Goal: Transaction & Acquisition: Obtain resource

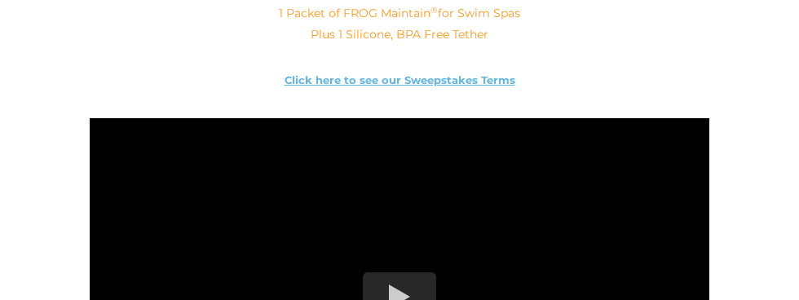
scroll to position [818, 0]
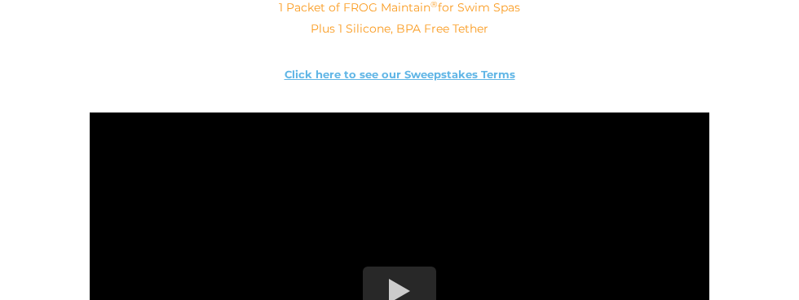
click at [404, 299] on div at bounding box center [399, 291] width 73 height 49
click at [413, 299] on div at bounding box center [399, 291] width 73 height 49
click at [418, 281] on div at bounding box center [399, 291] width 73 height 49
click at [419, 299] on div at bounding box center [399, 291] width 73 height 49
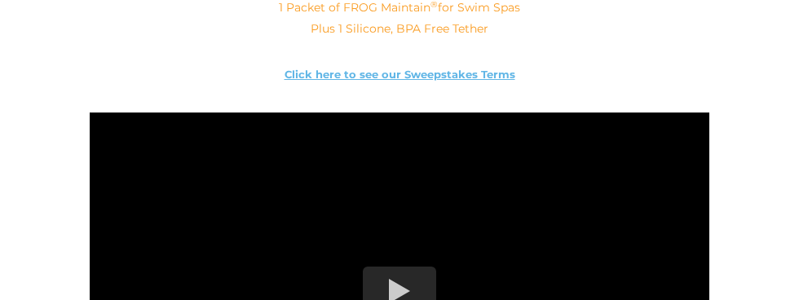
click at [398, 298] on div at bounding box center [399, 291] width 73 height 49
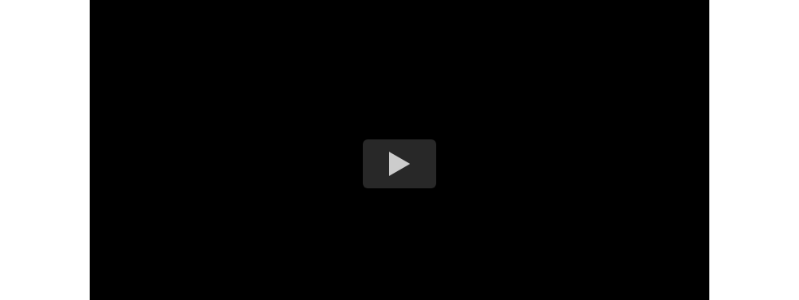
scroll to position [939, 0]
click at [395, 183] on div at bounding box center [399, 169] width 73 height 49
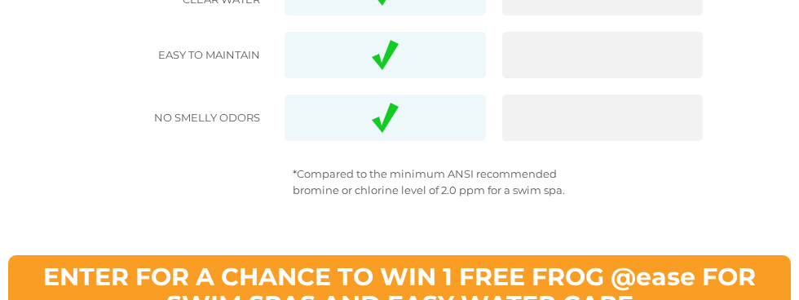
scroll to position [1903, 0]
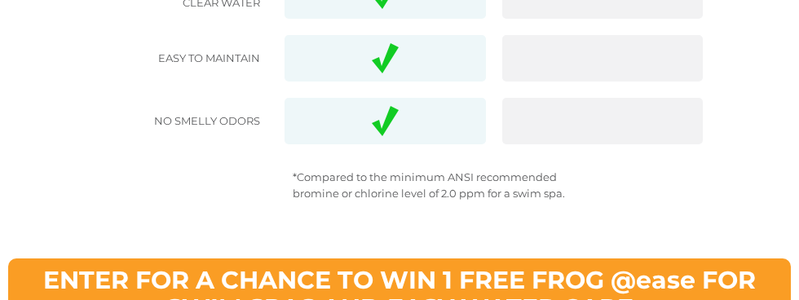
click at [181, 299] on link "ENTER FOR A CHANCE TO WIN 1 FREE FROG @ease FOR SWIM SPAS AND EASY WATER CARE" at bounding box center [399, 294] width 783 height 73
